Goal: Task Accomplishment & Management: Complete application form

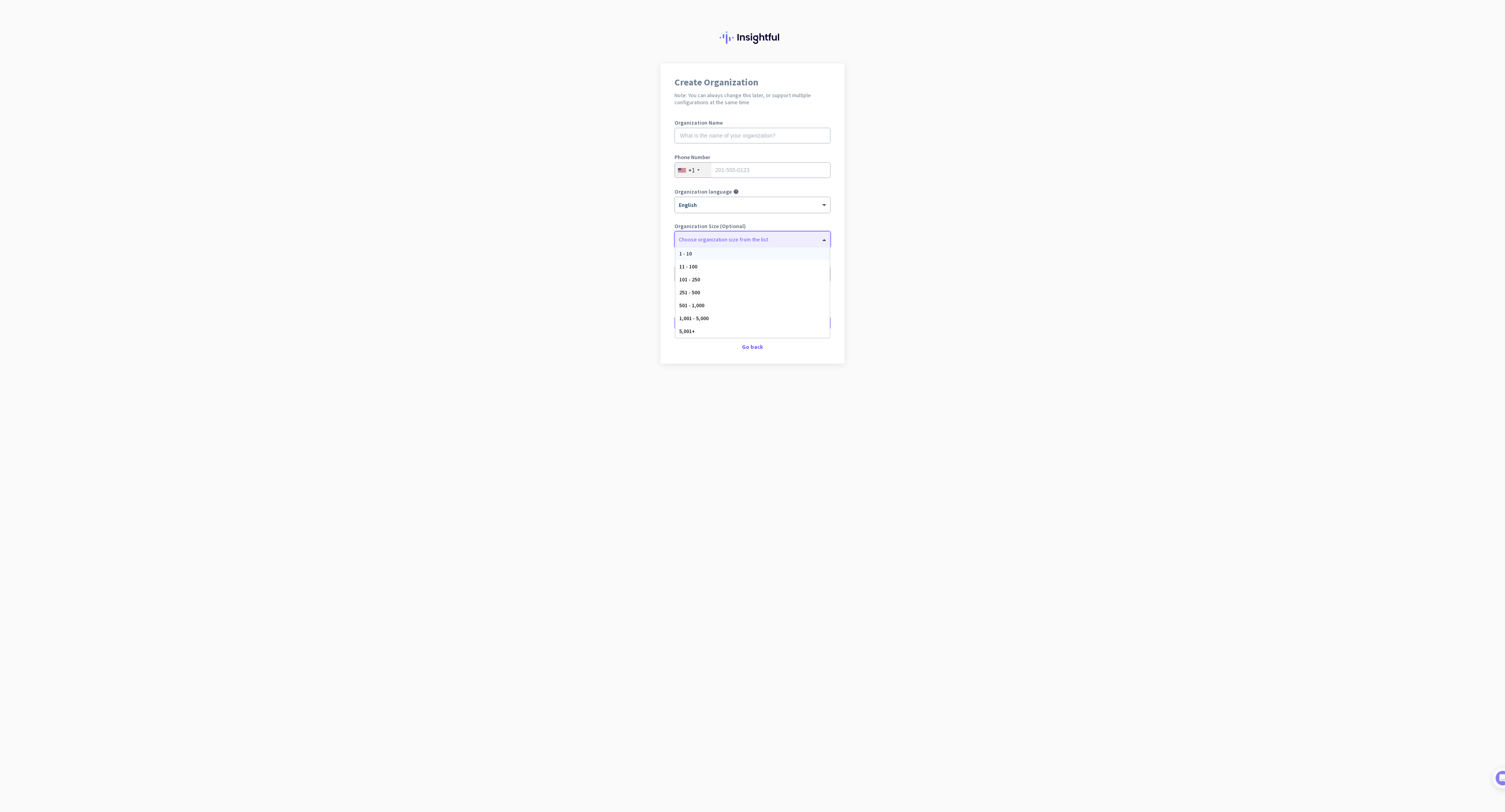
click at [734, 236] on div at bounding box center [752, 237] width 155 height 8
click at [744, 136] on input "text" at bounding box center [752, 136] width 156 height 16
type input "Mercor"
click at [762, 171] on input "tel" at bounding box center [752, 170] width 156 height 16
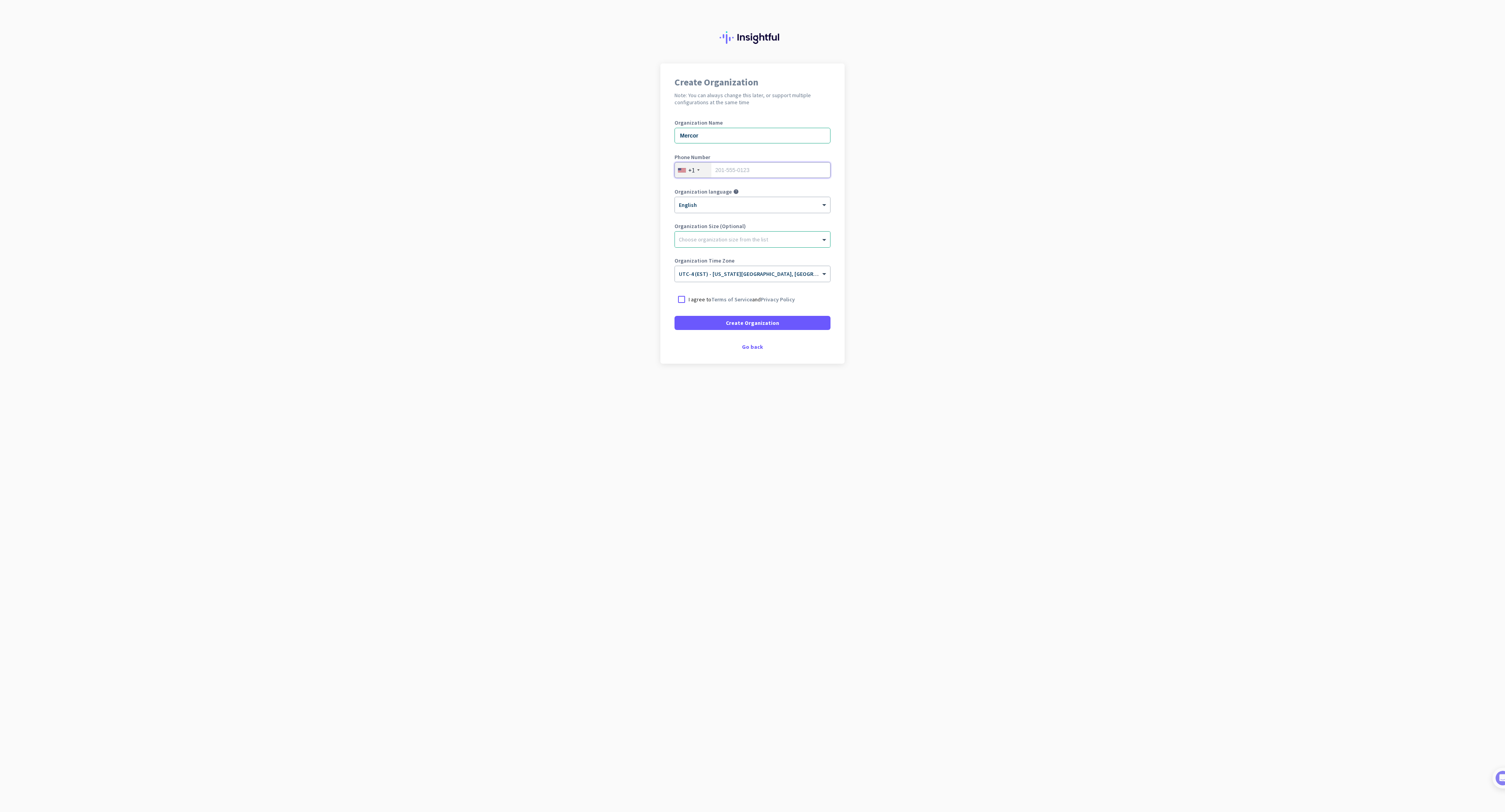
click at [762, 171] on input "tel" at bounding box center [752, 170] width 156 height 16
type input "8134464543"
click at [682, 304] on div at bounding box center [682, 299] width 14 height 14
click at [732, 324] on span "Create Organization" at bounding box center [752, 322] width 53 height 8
click at [751, 323] on div "Go back" at bounding box center [752, 323] width 156 height 5
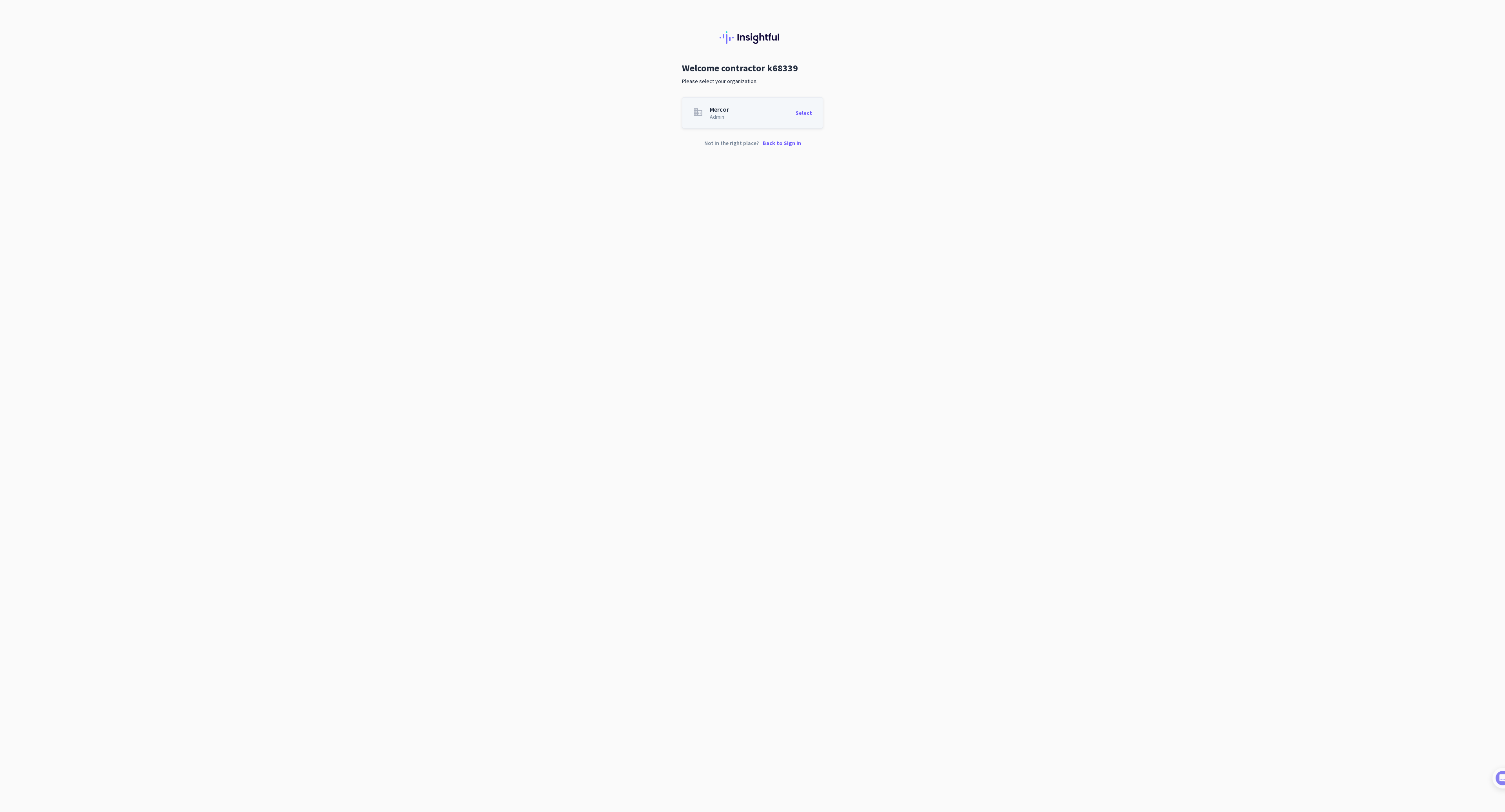
click at [798, 113] on div "Select" at bounding box center [804, 113] width 16 height 13
